Goal: Navigation & Orientation: Find specific page/section

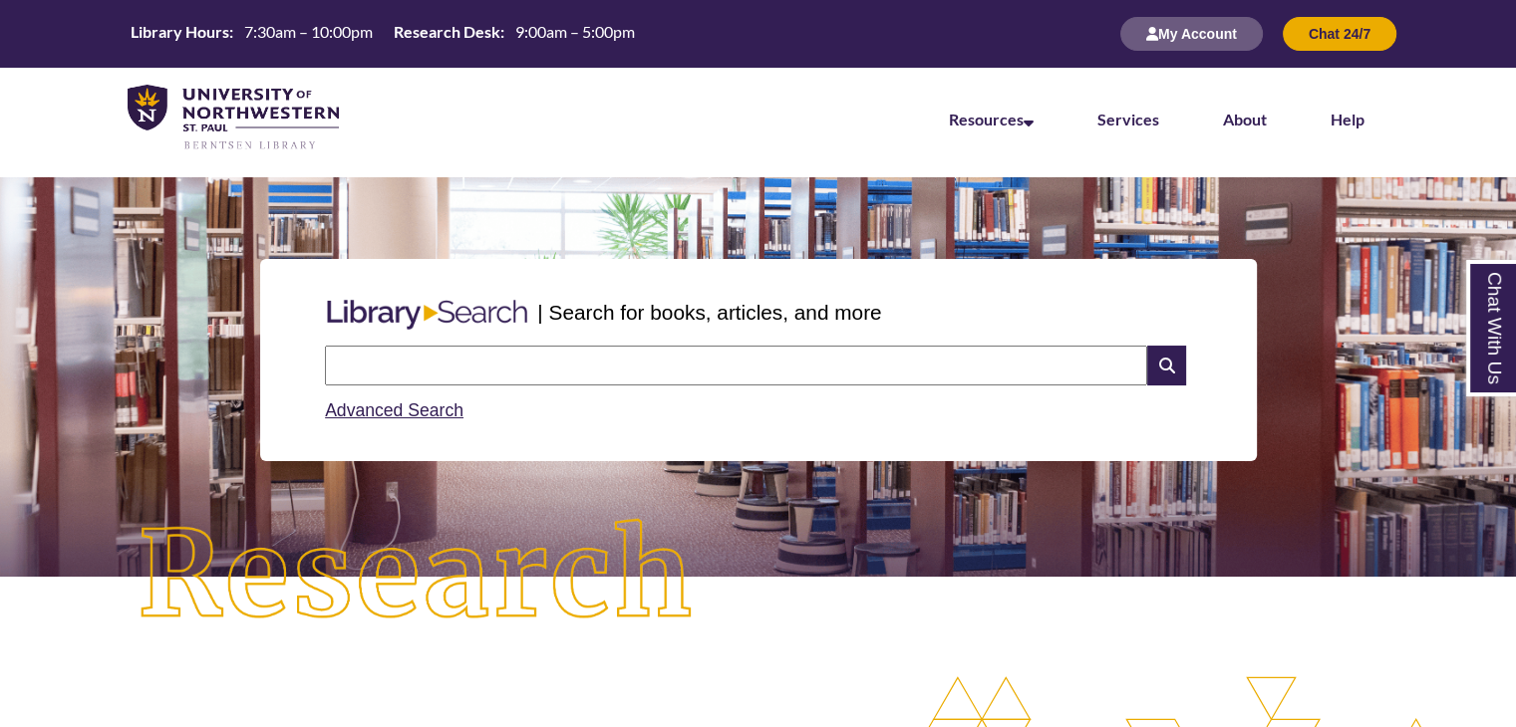
click at [467, 356] on input "text" at bounding box center [736, 366] width 822 height 40
type input "*"
click at [1111, 130] on link "Services" at bounding box center [1128, 121] width 62 height 22
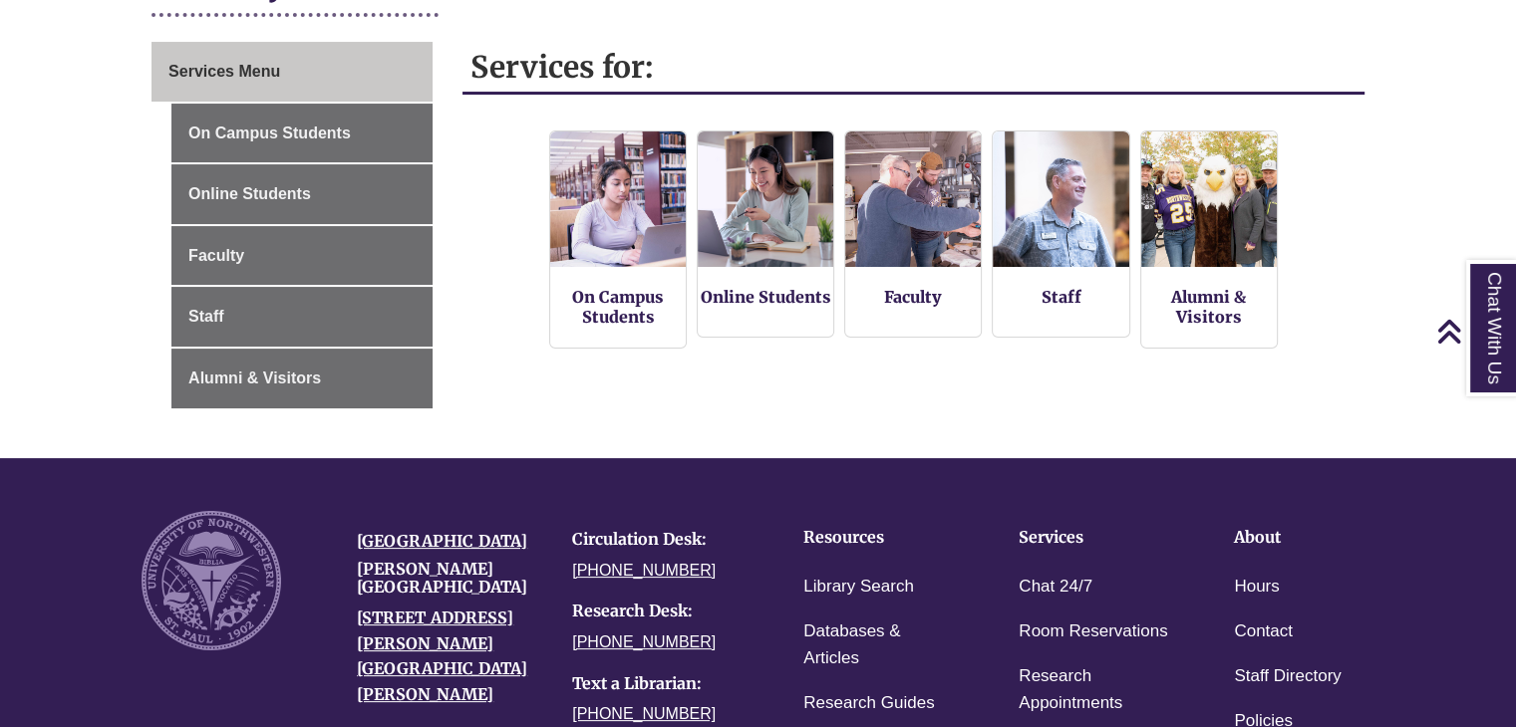
scroll to position [299, 0]
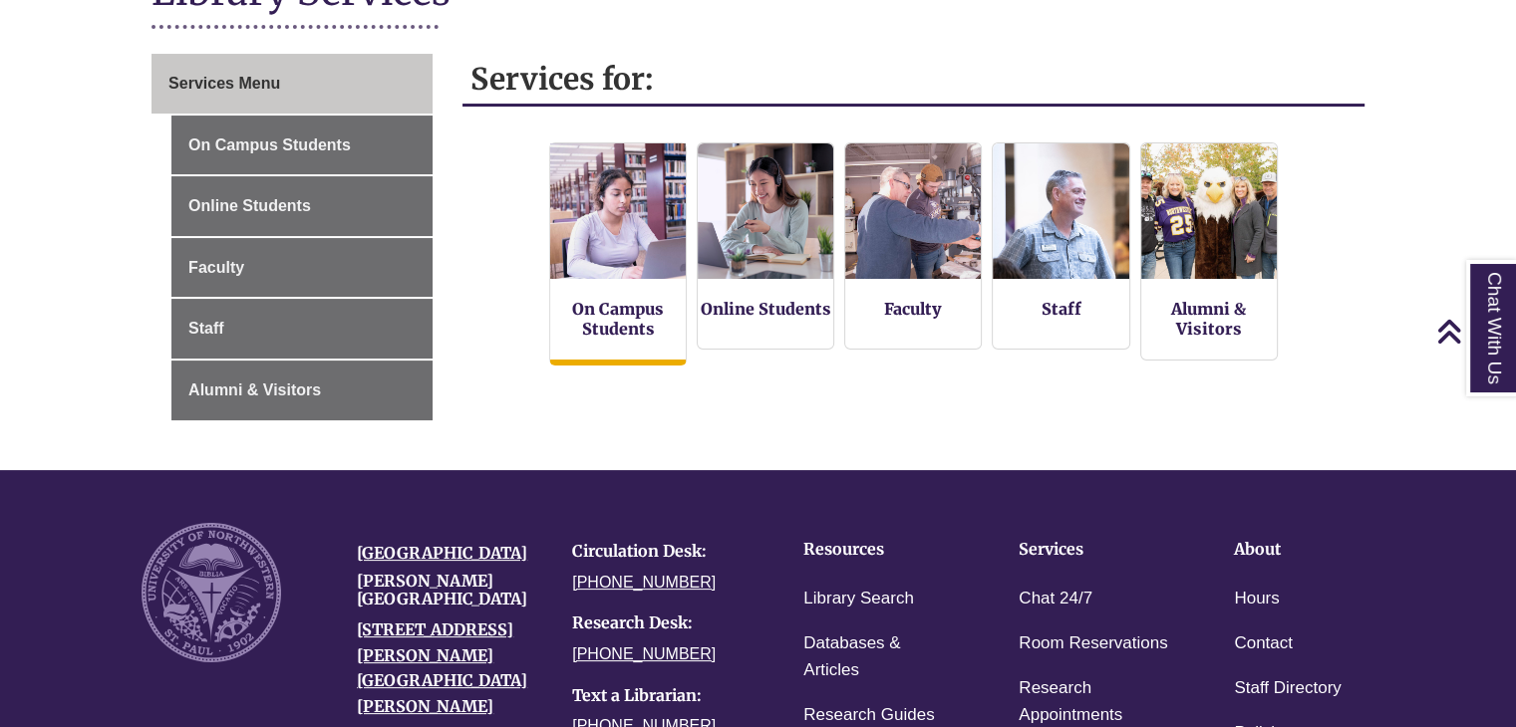
click at [614, 264] on img at bounding box center [617, 211] width 149 height 149
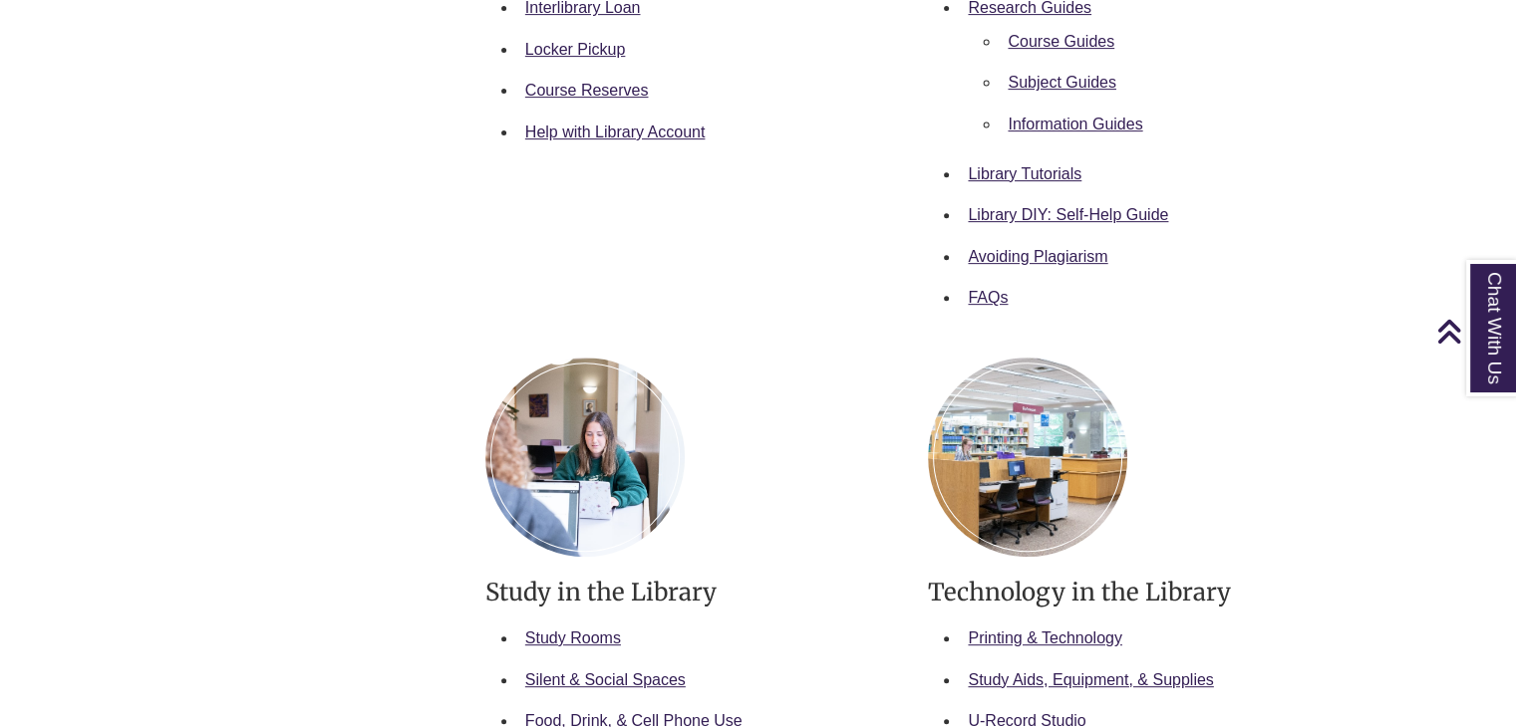
scroll to position [897, 0]
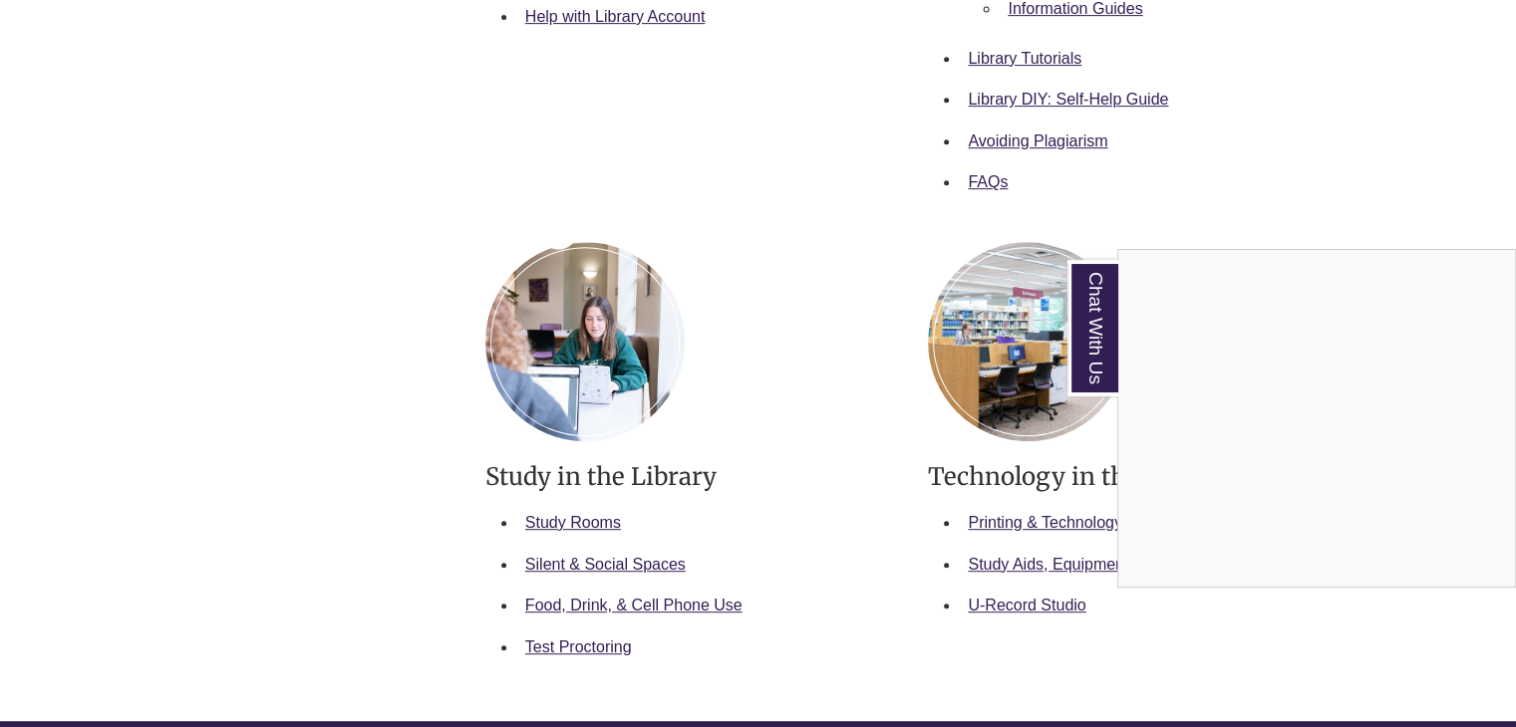
click at [732, 244] on div "Chat With Us" at bounding box center [758, 363] width 1516 height 727
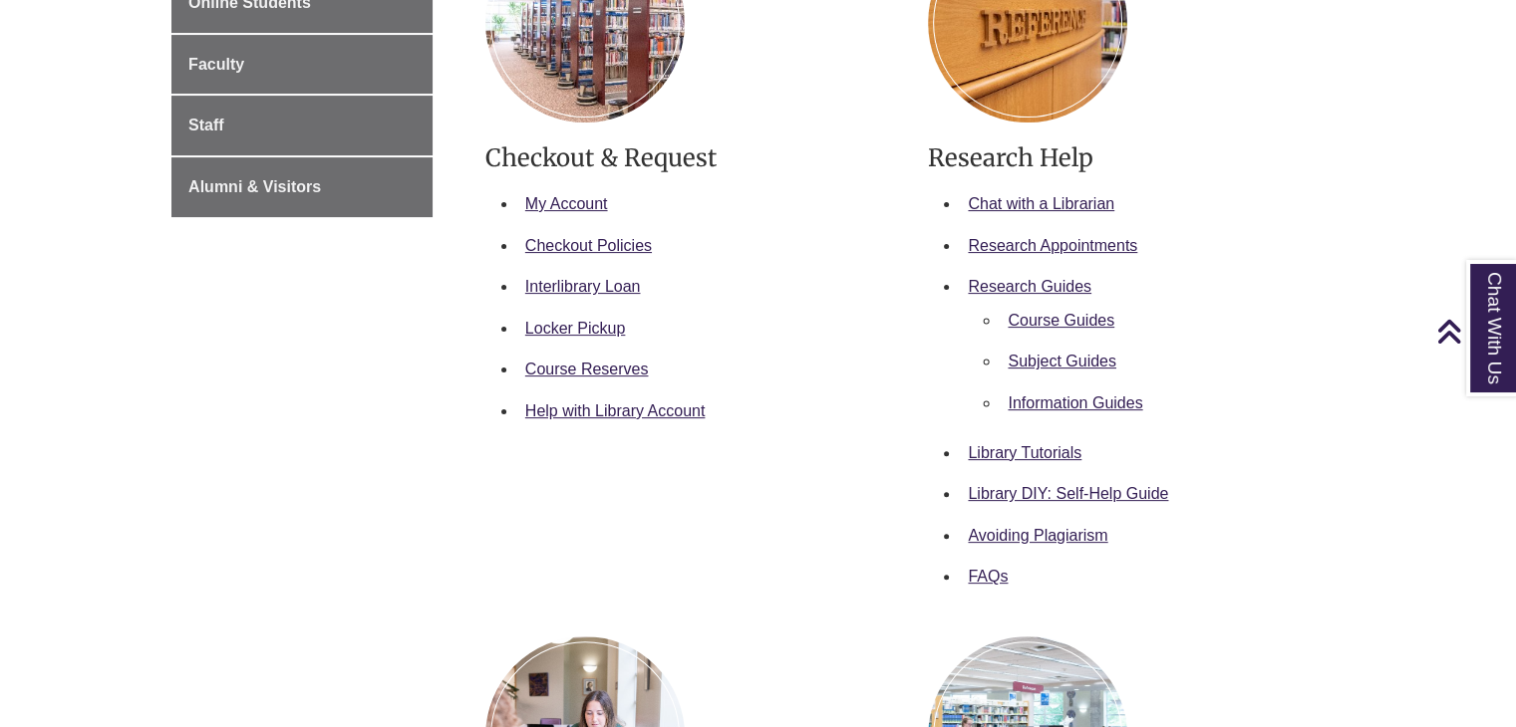
scroll to position [498, 0]
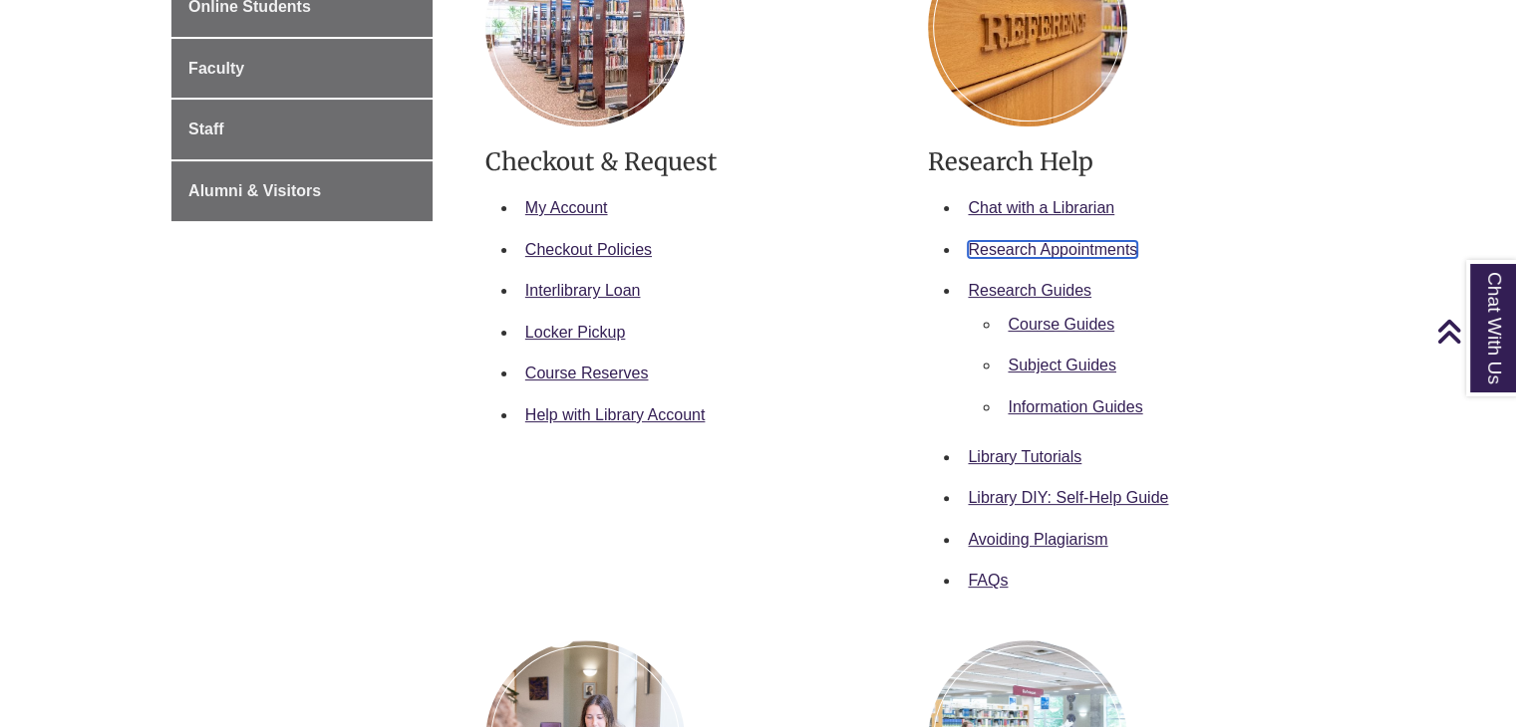
click at [1095, 249] on link "Research Appointments" at bounding box center [1052, 249] width 169 height 17
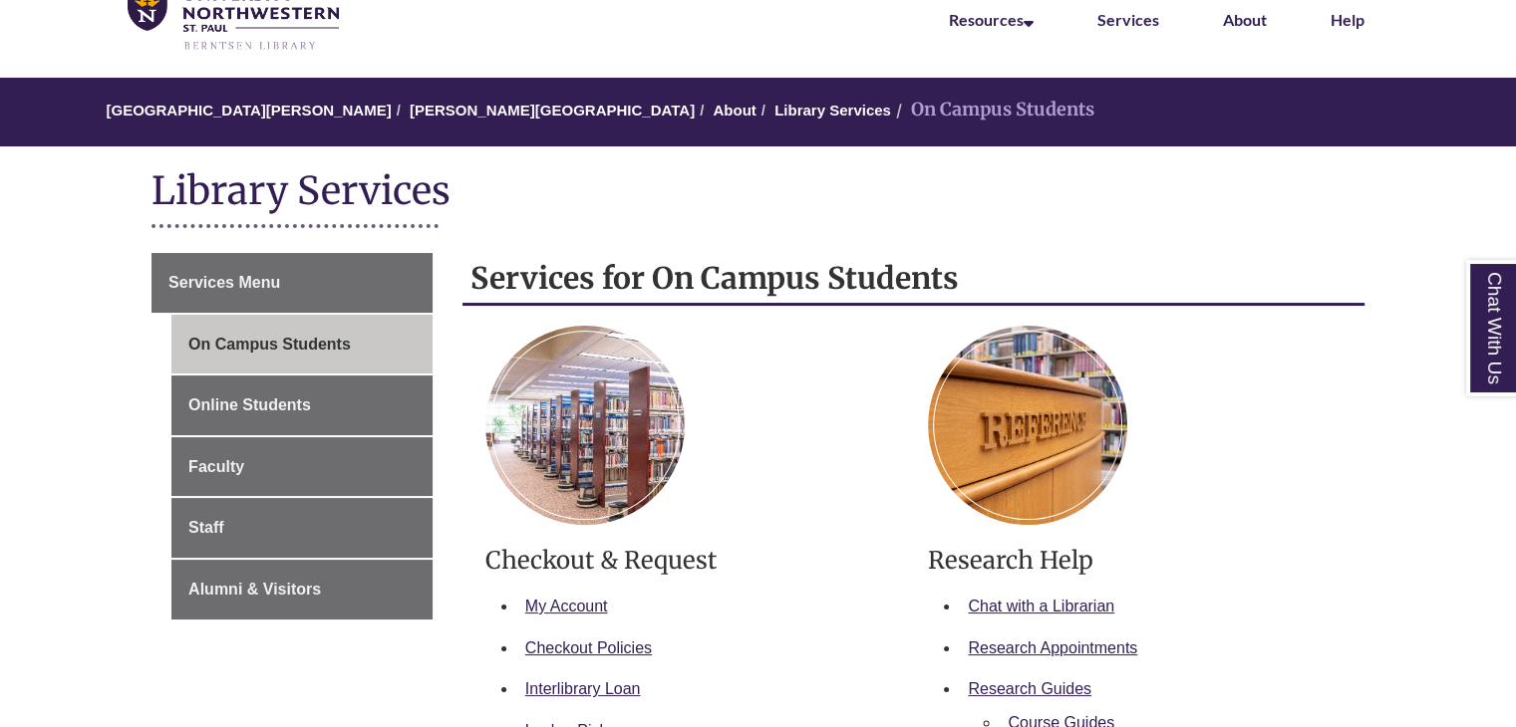
scroll to position [399, 0]
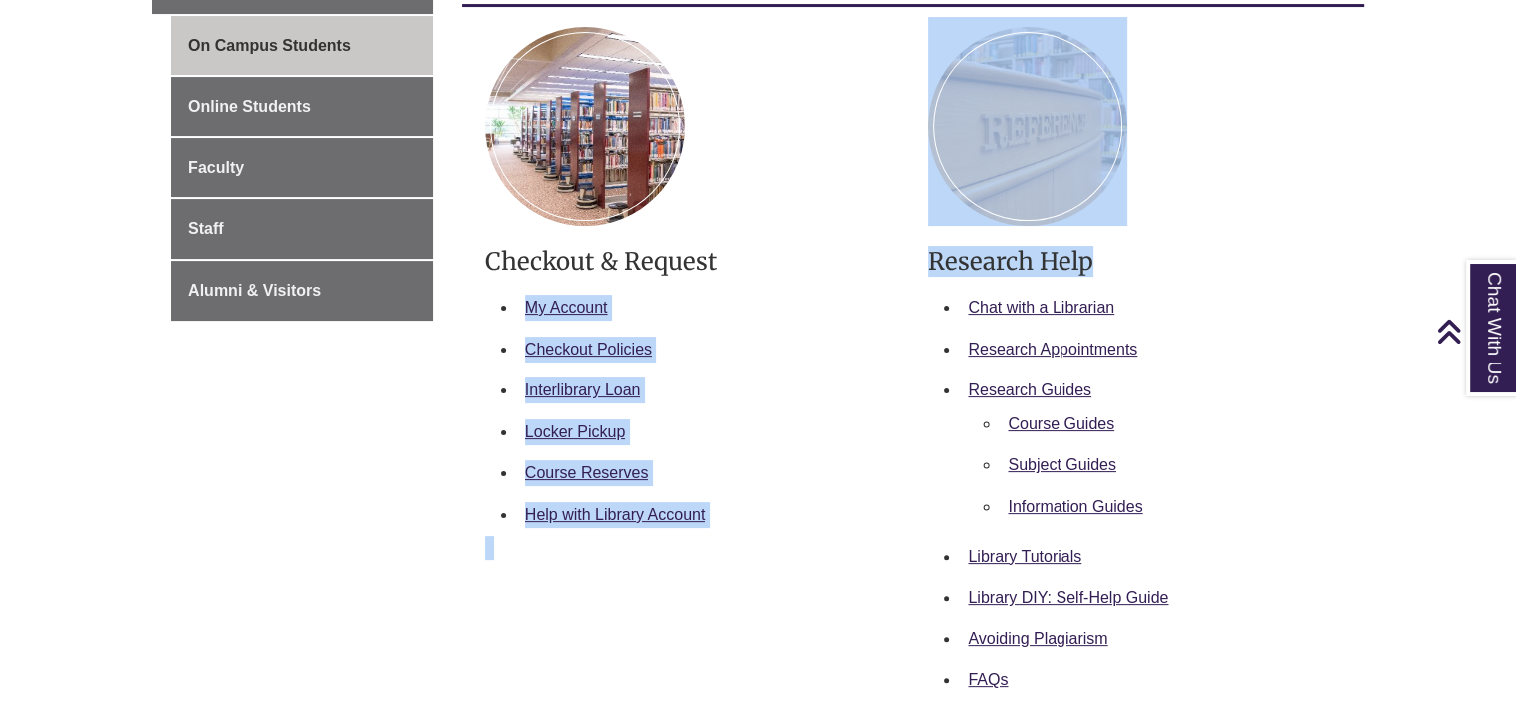
drag, startPoint x: 845, startPoint y: 239, endPoint x: 1084, endPoint y: 228, distance: 239.4
click at [1084, 228] on div "Checkout & Request My Account Checkout Policies Interlibrary Loan Locker Pickup…" at bounding box center [913, 376] width 886 height 718
click at [789, 310] on li "My Account" at bounding box center [708, 308] width 382 height 42
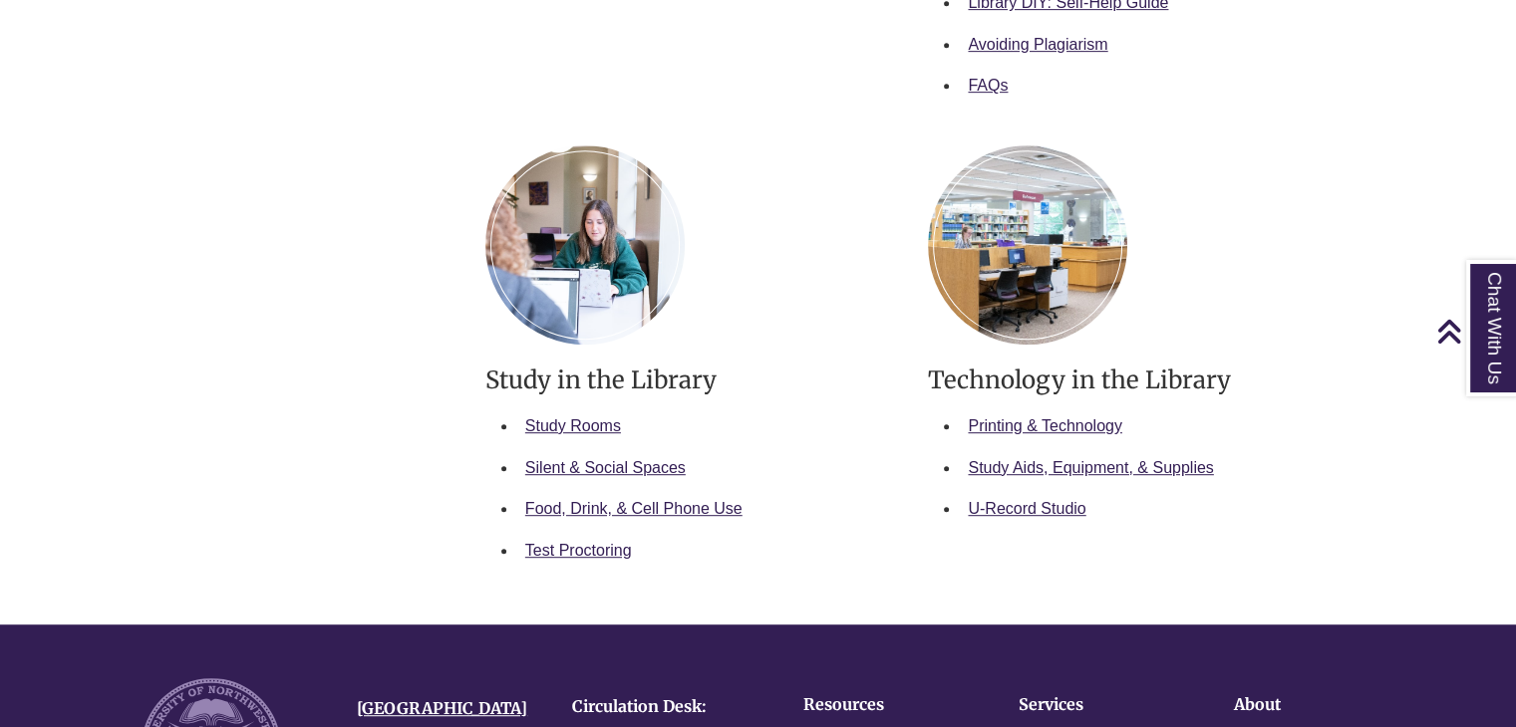
scroll to position [996, 0]
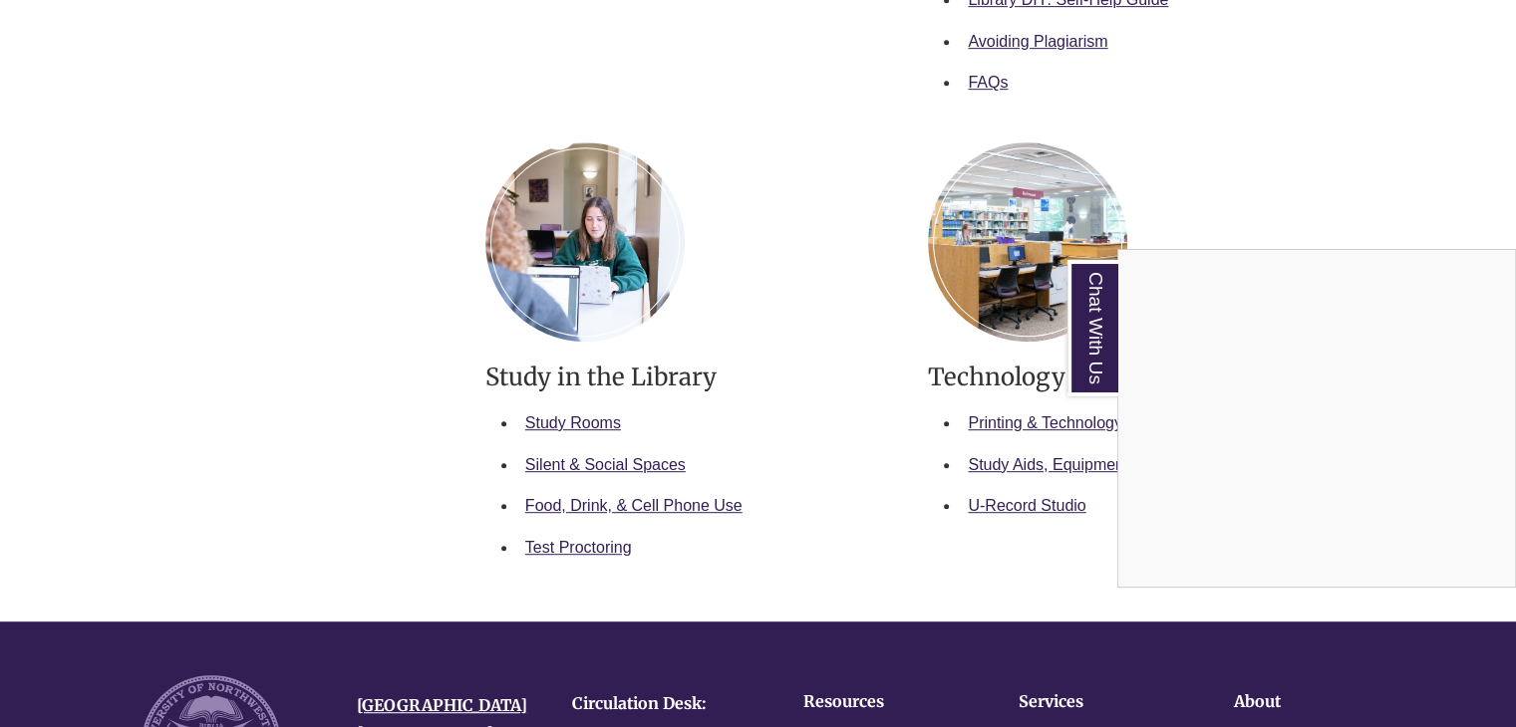
click at [1498, 168] on div "Chat With Us" at bounding box center [758, 363] width 1516 height 727
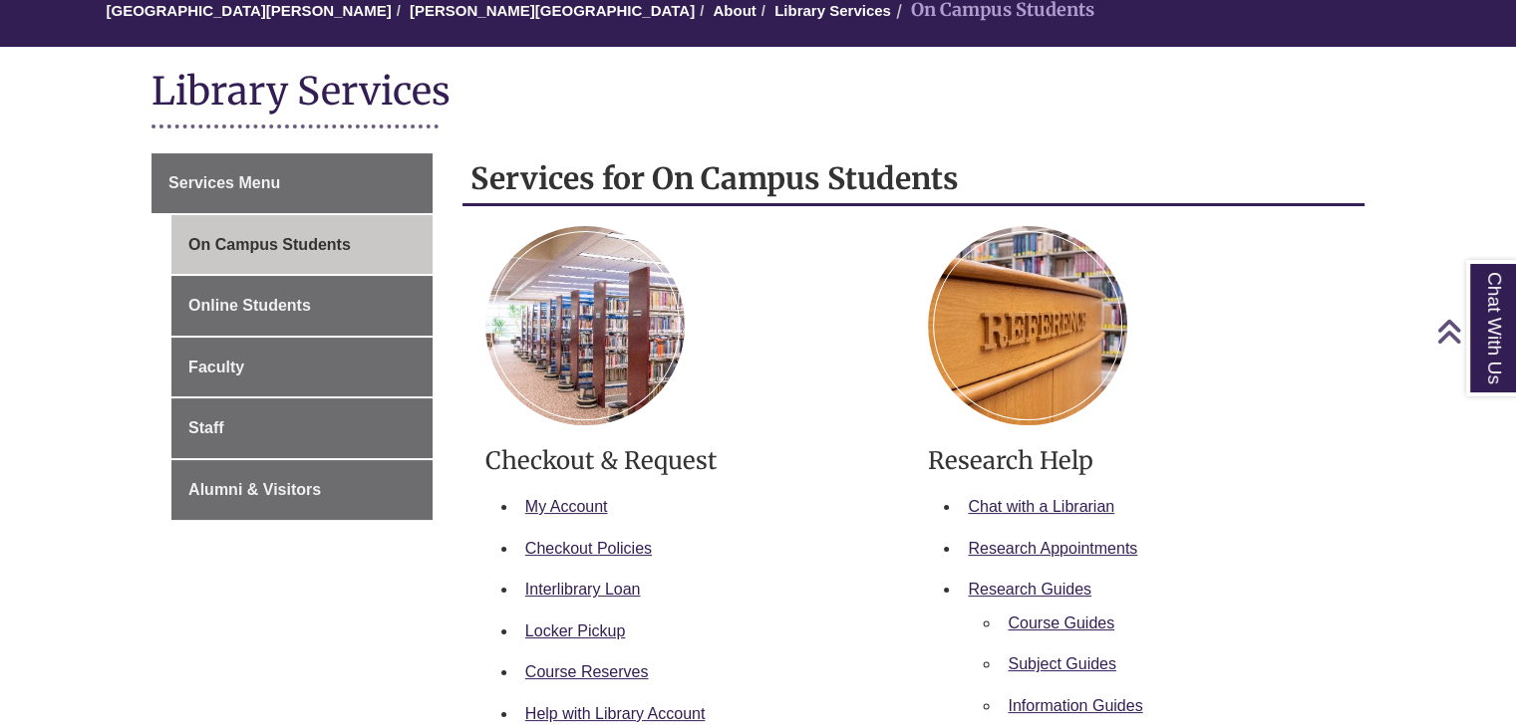
scroll to position [0, 0]
